Goal: Task Accomplishment & Management: Manage account settings

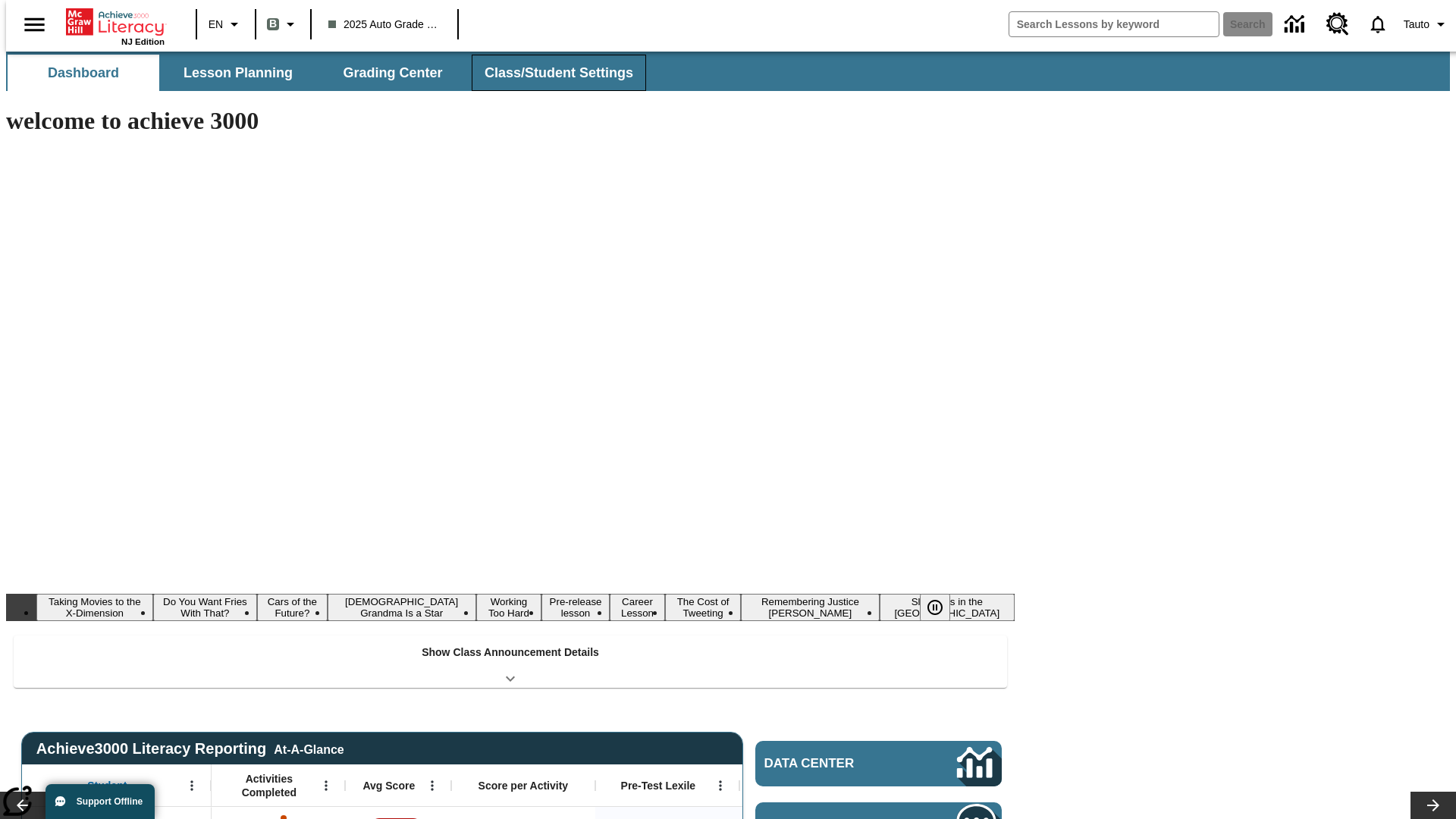
click at [551, 73] on button "Class/Student Settings" at bounding box center [559, 73] width 175 height 36
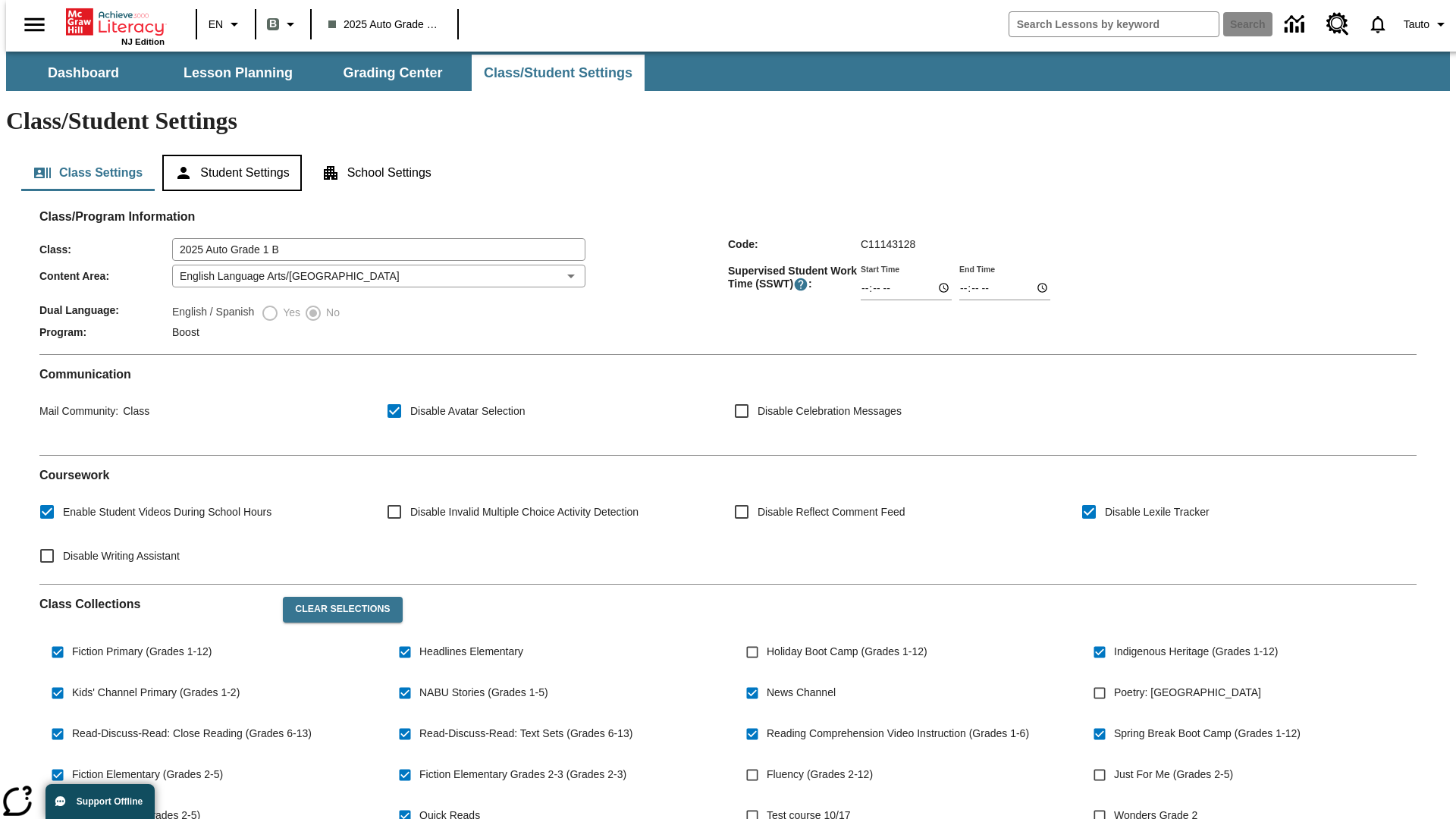
click at [228, 155] on button "Student Settings" at bounding box center [232, 173] width 139 height 36
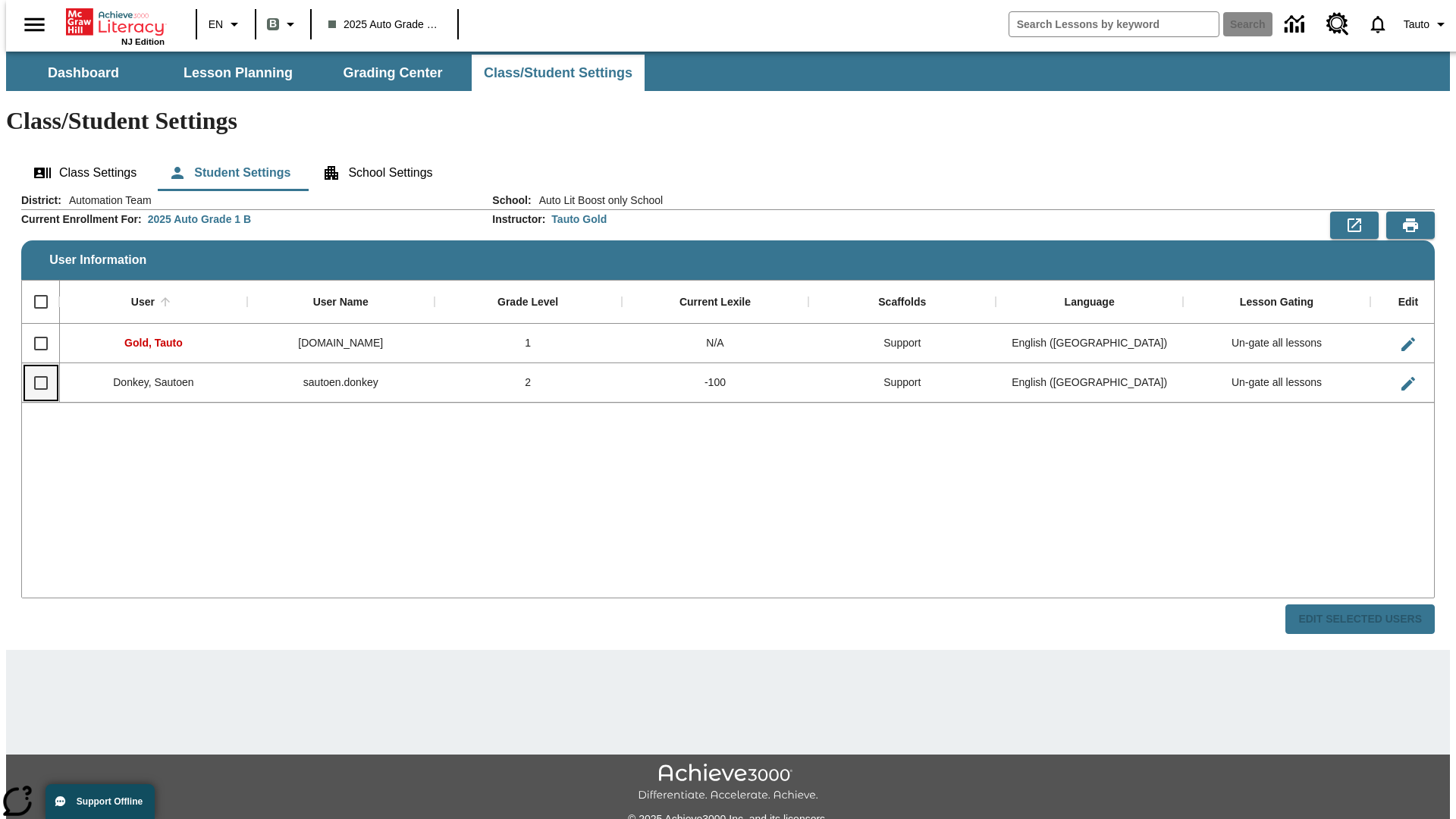
click at [34, 367] on input "Select row" at bounding box center [41, 383] width 32 height 32
checkbox input "true"
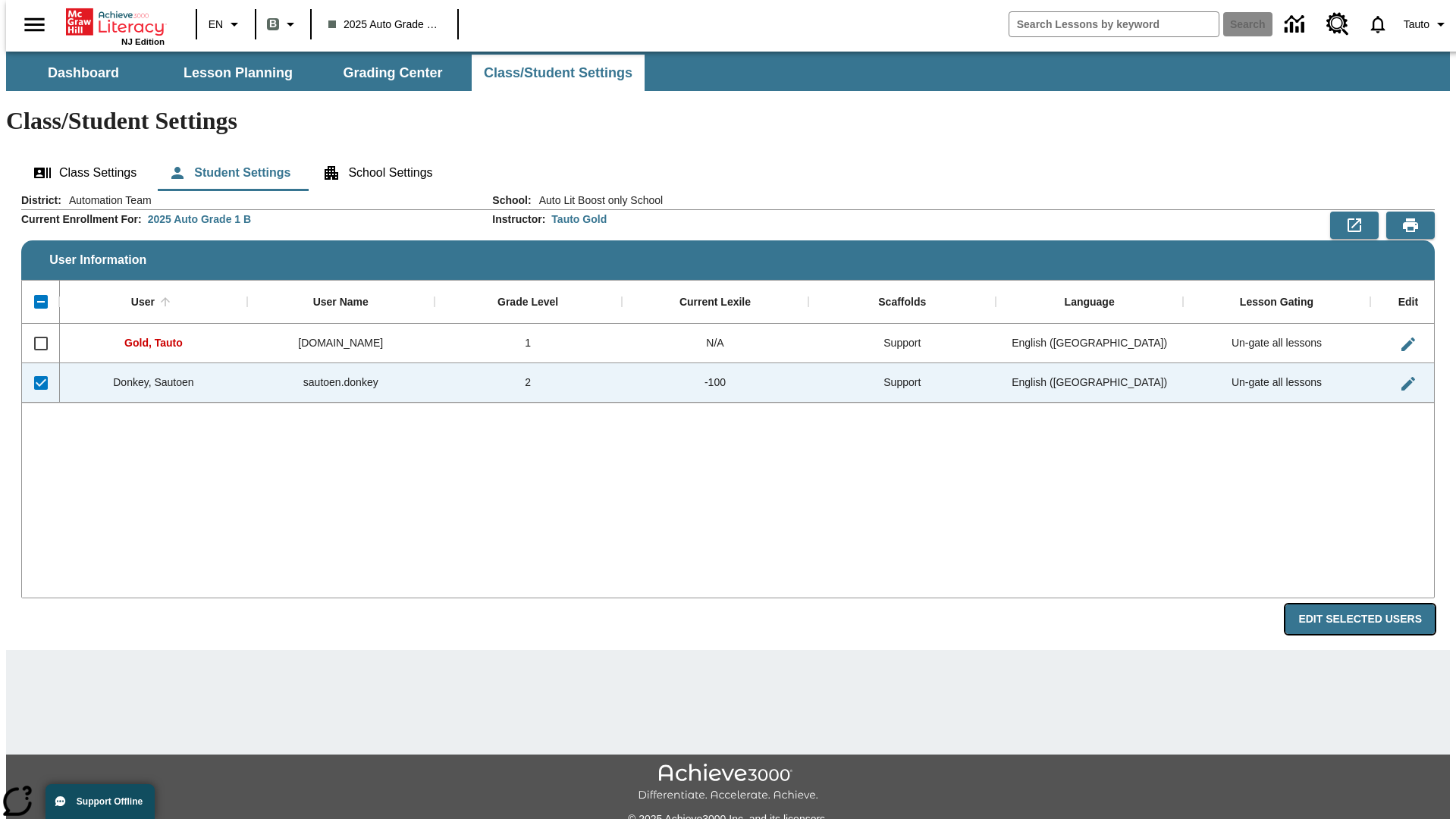
click at [1372, 604] on button "Edit Selected Users" at bounding box center [1360, 619] width 149 height 30
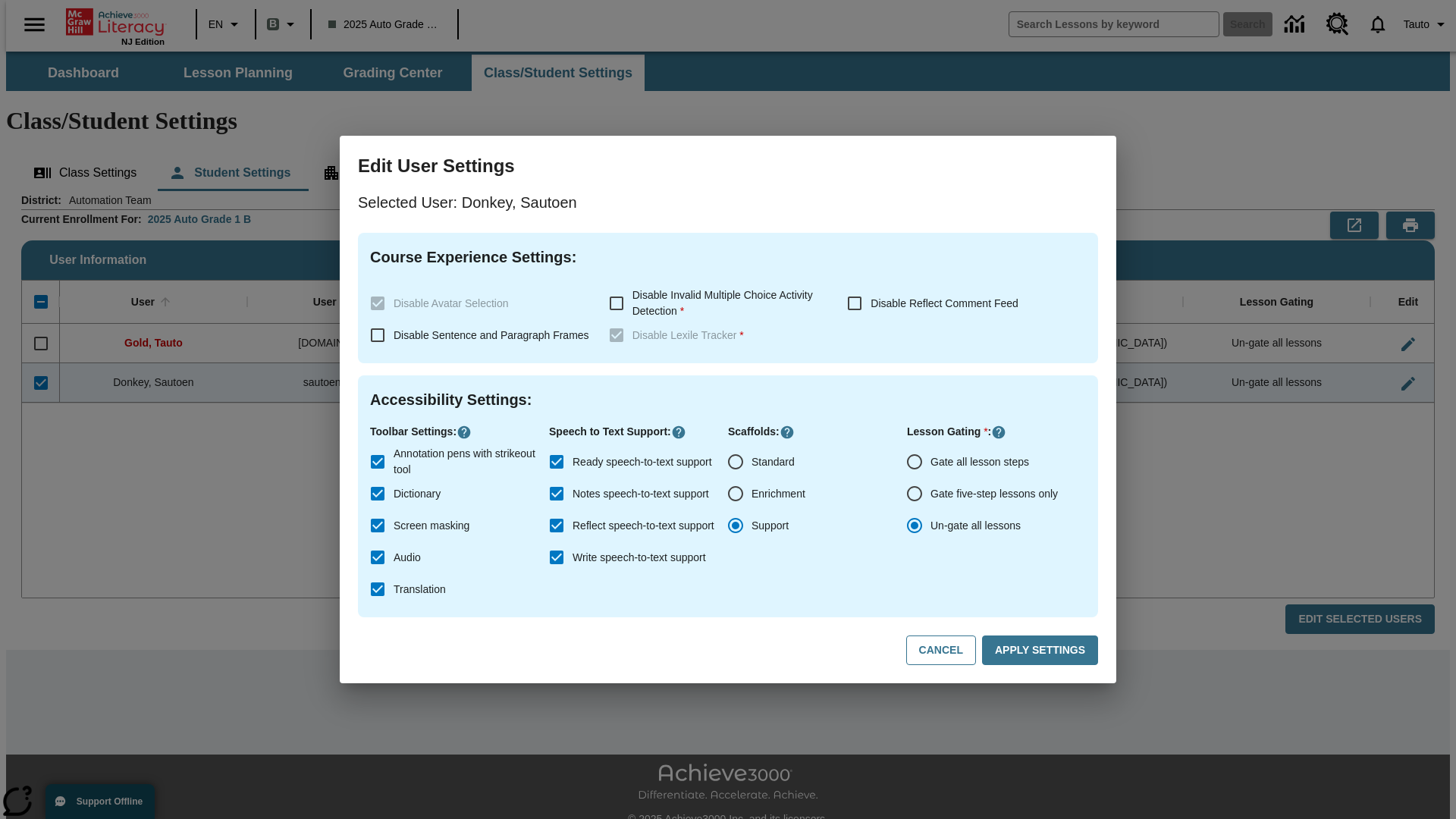
click at [915, 462] on input "Gate all lesson steps" at bounding box center [915, 461] width 32 height 32
radio input "true"
click at [1042, 651] on button "Apply Settings" at bounding box center [1041, 651] width 116 height 30
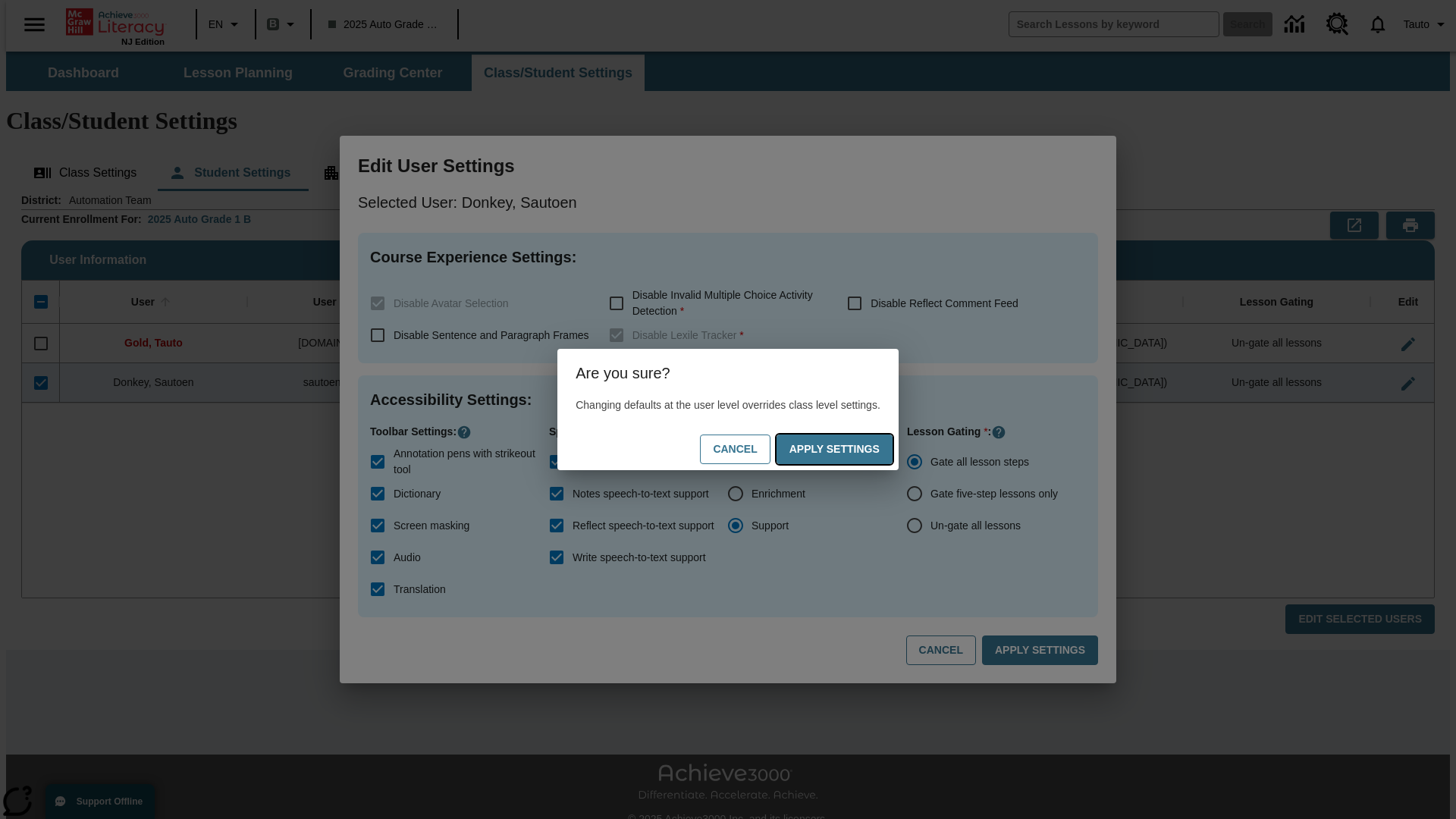
click at [850, 449] on button "Apply Settings" at bounding box center [835, 449] width 116 height 30
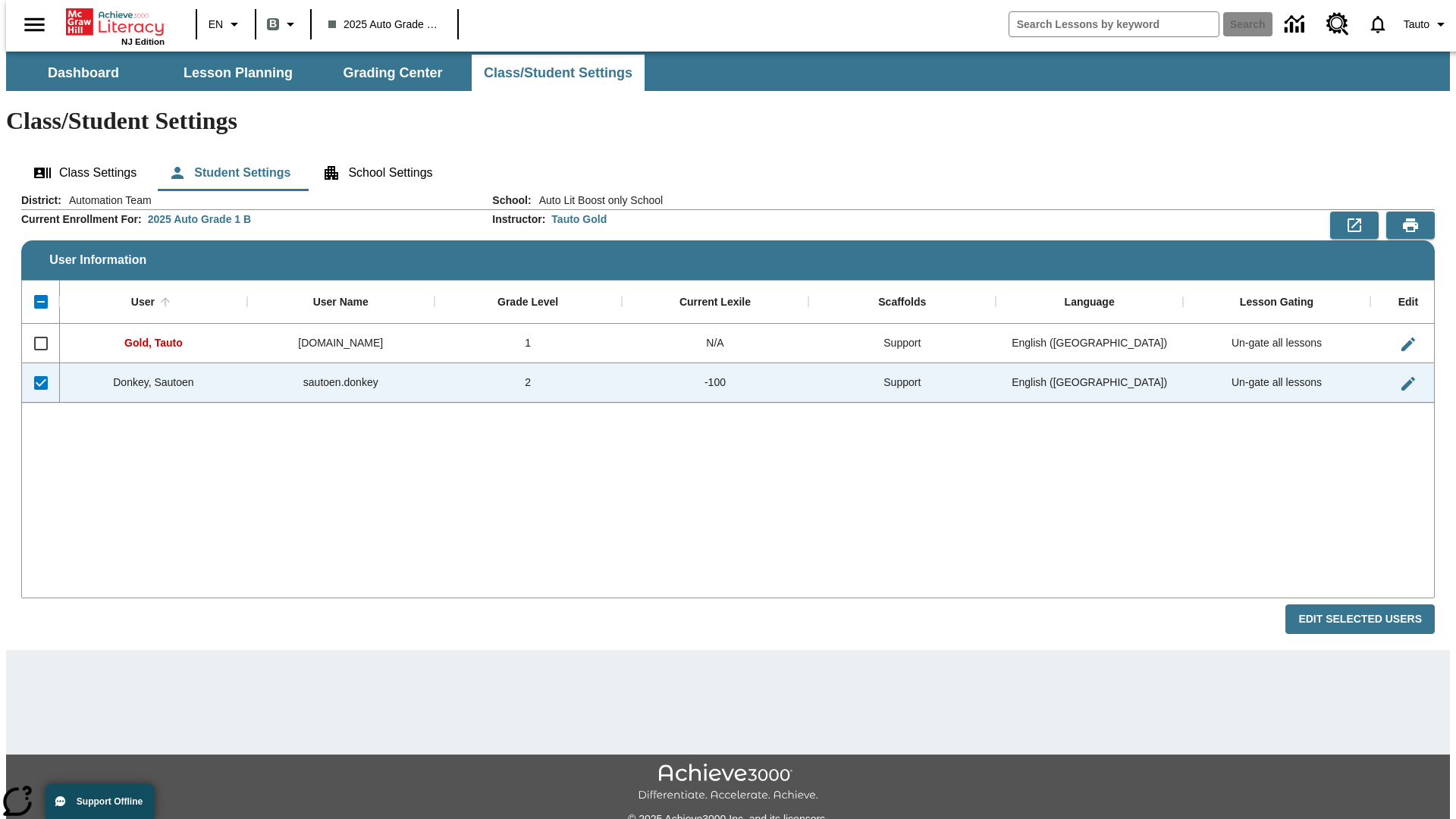
checkbox input "false"
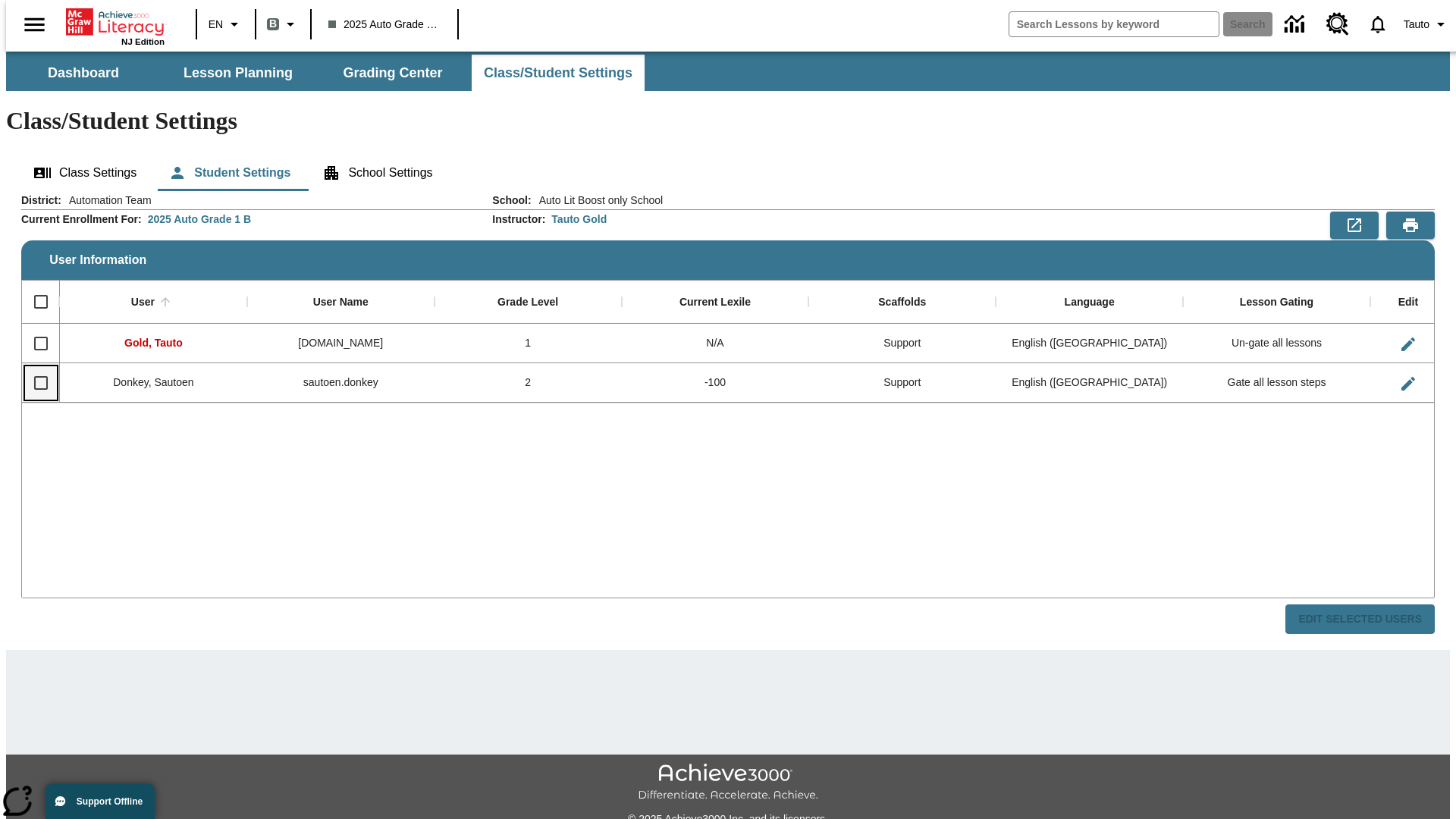
click at [34, 367] on input "Select row" at bounding box center [41, 383] width 32 height 32
checkbox input "true"
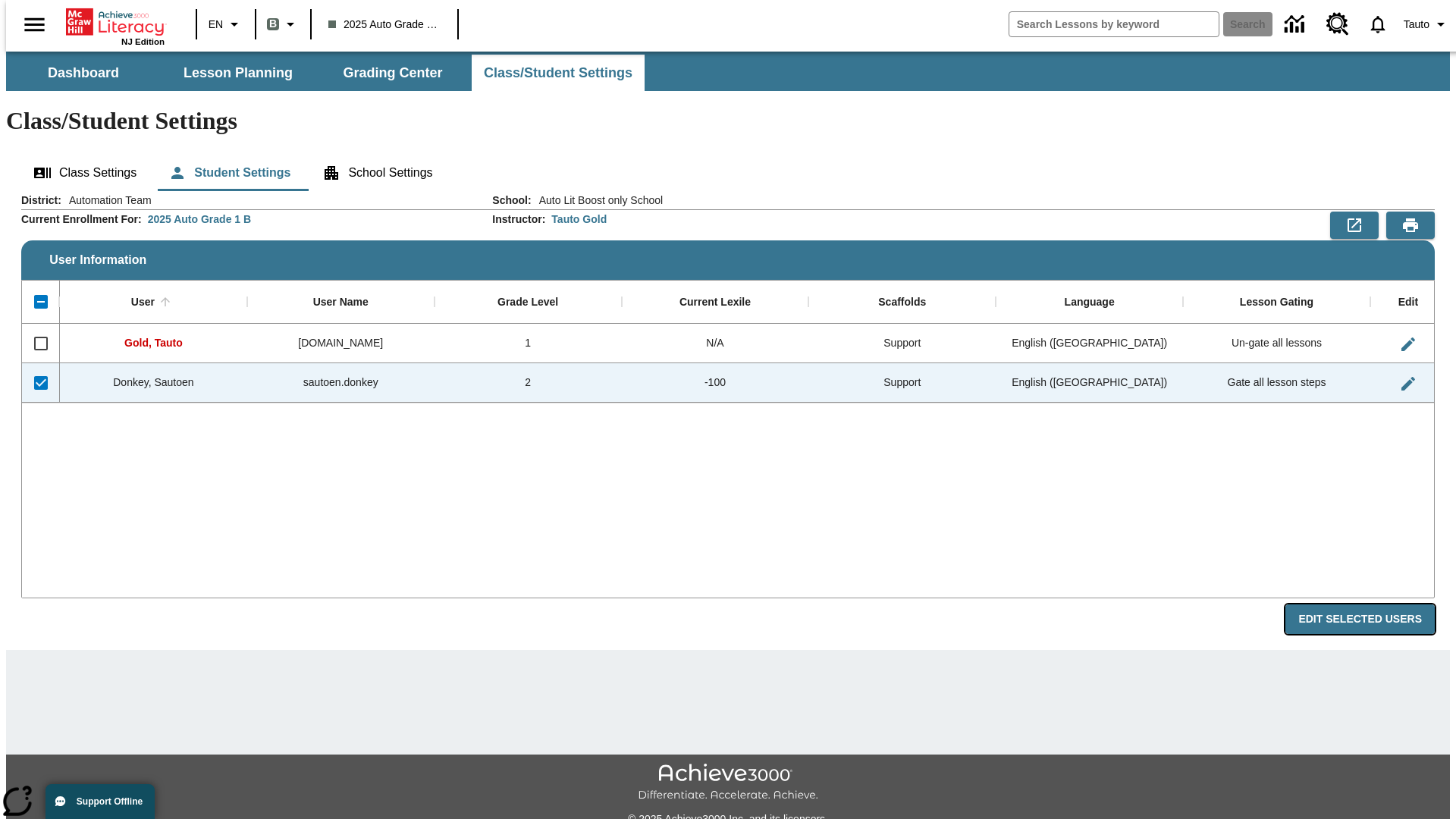
click at [1372, 604] on button "Edit Selected Users" at bounding box center [1360, 619] width 149 height 30
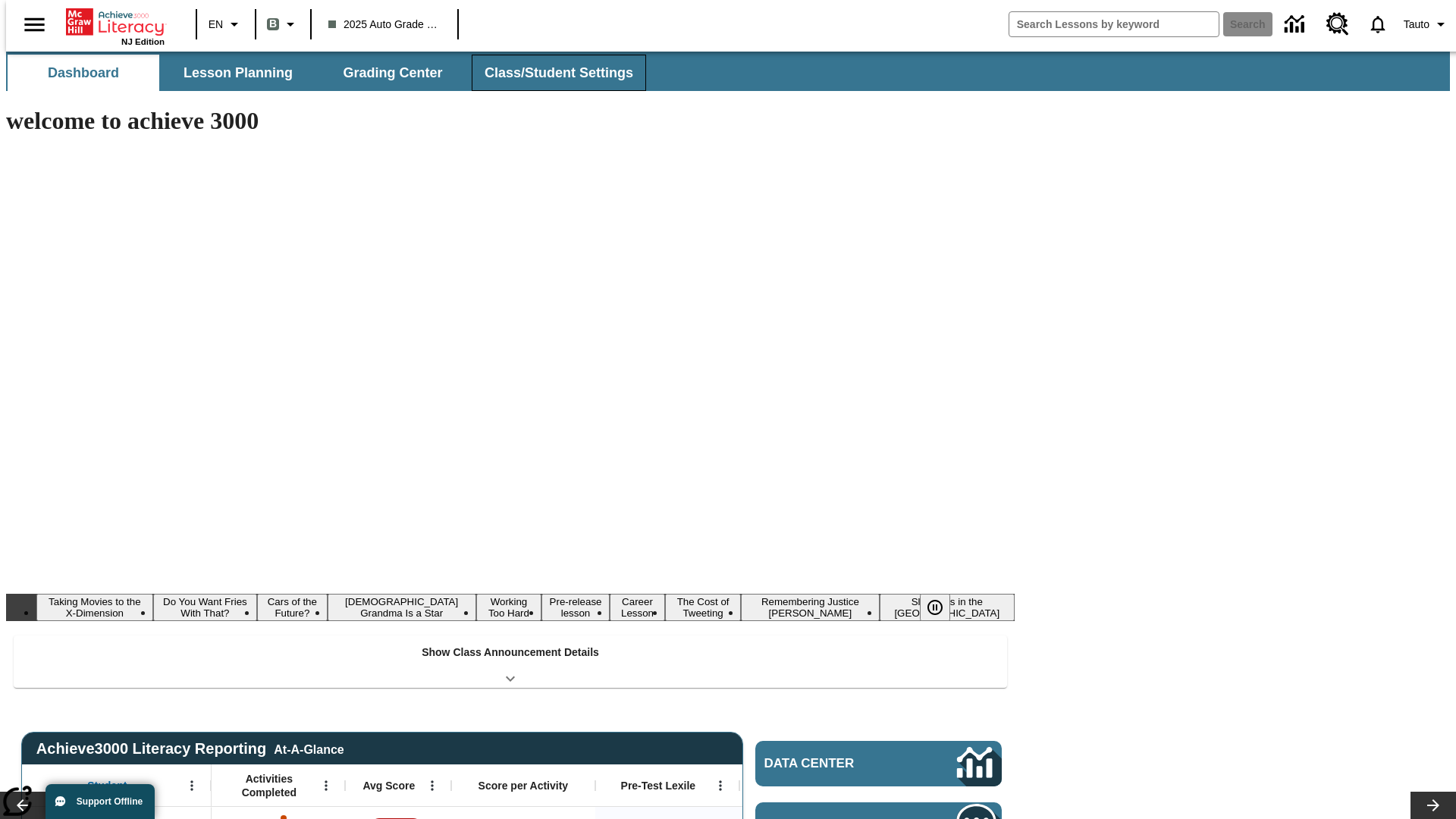
click at [551, 73] on button "Class/Student Settings" at bounding box center [559, 73] width 175 height 36
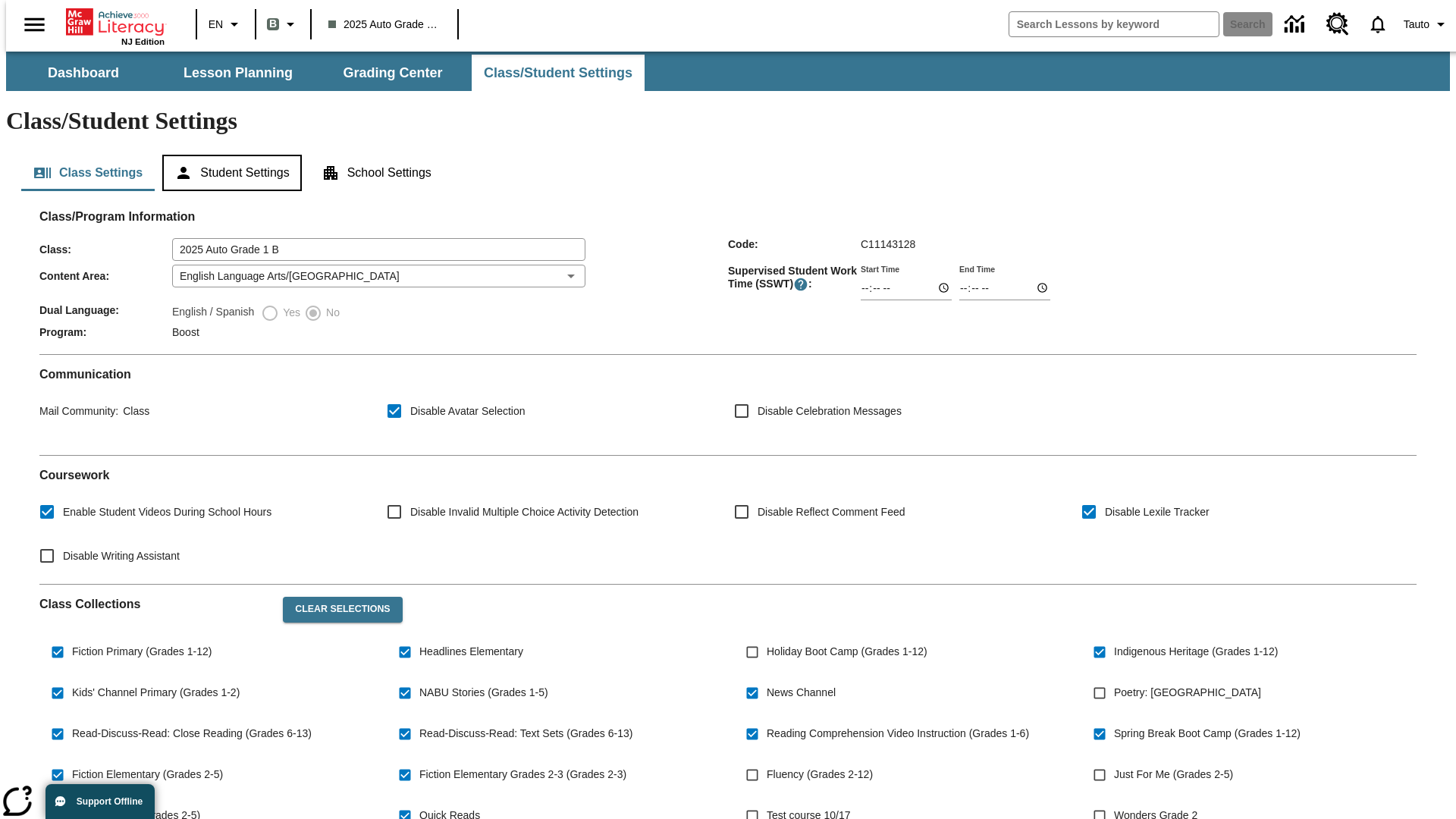
click at [228, 155] on button "Student Settings" at bounding box center [232, 173] width 139 height 36
